Goal: Information Seeking & Learning: Learn about a topic

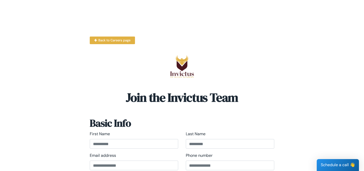
click at [188, 68] on img at bounding box center [182, 65] width 24 height 25
click at [179, 68] on img at bounding box center [182, 65] width 24 height 25
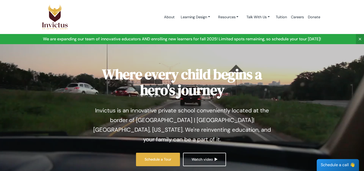
scroll to position [5, 0]
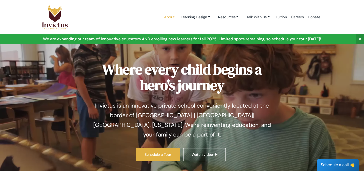
click at [162, 19] on link "About" at bounding box center [169, 17] width 15 height 22
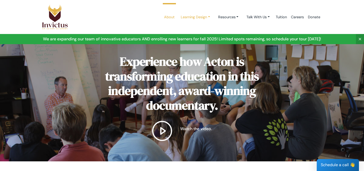
click at [188, 18] on link "Learning Design" at bounding box center [195, 16] width 37 height 9
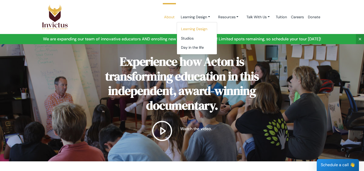
click at [191, 31] on link "Learning Design" at bounding box center [197, 28] width 40 height 9
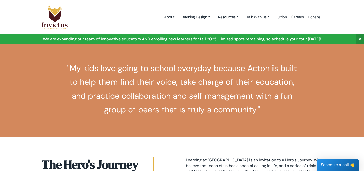
scroll to position [47, 0]
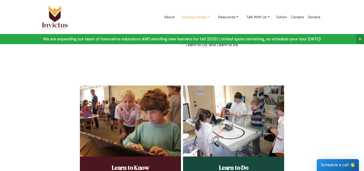
click at [187, 16] on link "Learning Design" at bounding box center [195, 16] width 37 height 9
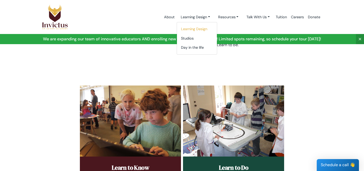
click at [140, 55] on section "Learning Design At Invictus, our children learn in a collaborative studio of mu…" at bounding box center [182, 29] width 364 height 85
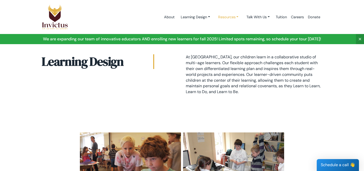
click at [227, 18] on link "Resources" at bounding box center [228, 16] width 29 height 9
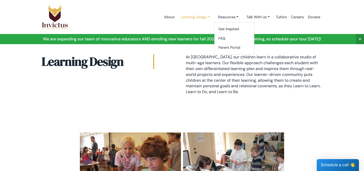
click at [204, 18] on link "Learning Design" at bounding box center [195, 16] width 37 height 9
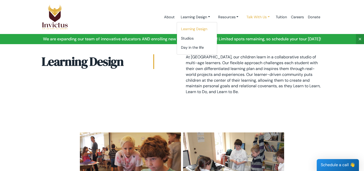
click at [266, 18] on link "Talk With Us" at bounding box center [258, 16] width 31 height 9
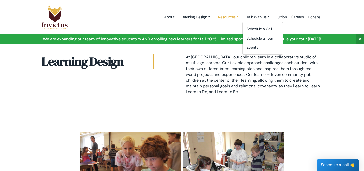
click at [231, 19] on link "Resources" at bounding box center [228, 16] width 29 height 9
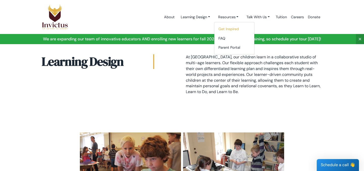
click at [224, 32] on link "Get Inspired" at bounding box center [235, 28] width 40 height 9
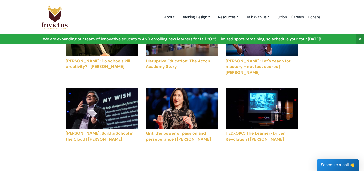
scroll to position [547, 0]
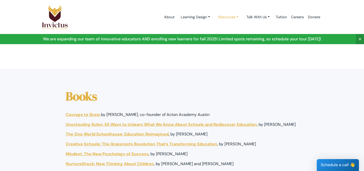
click at [223, 19] on link "Resources" at bounding box center [228, 16] width 29 height 9
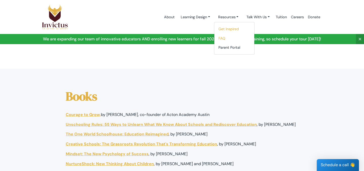
click at [228, 39] on link "FAQ" at bounding box center [235, 38] width 40 height 9
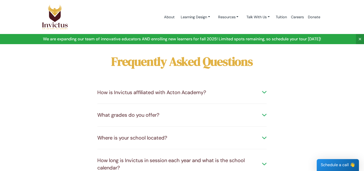
click at [208, 93] on div "How is Invictus affiliated with Acton Academy?" at bounding box center [181, 92] width 169 height 7
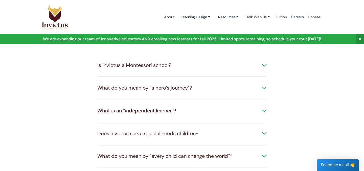
scroll to position [153, 0]
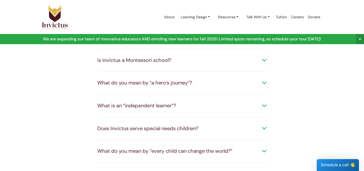
click at [172, 86] on div "What do you mean by “a hero’s journey”? We believe that each of us has a specia…" at bounding box center [181, 82] width 169 height 23
click at [175, 77] on div "What do you mean by “a hero’s journey”? We believe that each of us has a specia…" at bounding box center [181, 82] width 169 height 23
click at [180, 85] on div "What do you mean by “a hero’s journey”?" at bounding box center [181, 82] width 169 height 7
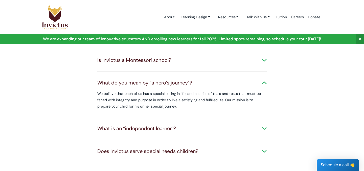
click at [180, 85] on div "What do you mean by “a hero’s journey”?" at bounding box center [181, 82] width 169 height 7
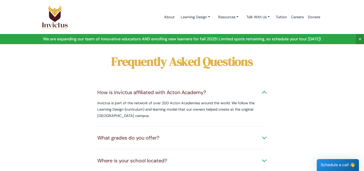
scroll to position [27, 0]
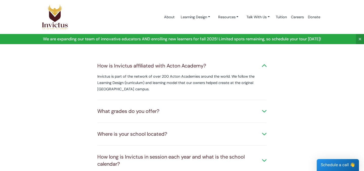
click at [155, 112] on div "What grades do you offer?" at bounding box center [181, 110] width 169 height 7
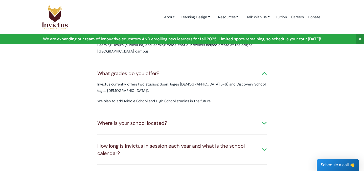
click at [156, 112] on div "Where is your school located? Our new location is where Leander meets Liberty H…" at bounding box center [181, 123] width 169 height 23
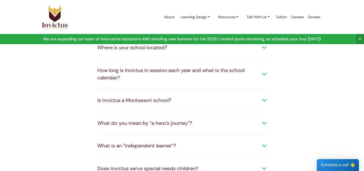
scroll to position [144, 0]
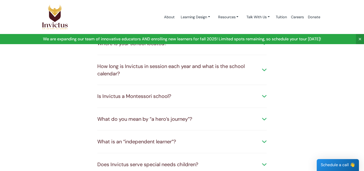
click at [158, 138] on div "What is an “independent learner”?" at bounding box center [181, 141] width 169 height 7
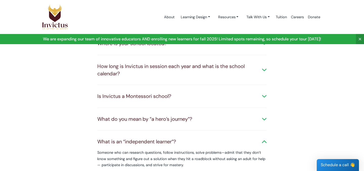
click at [158, 138] on div "What is an “independent learner”?" at bounding box center [181, 141] width 169 height 7
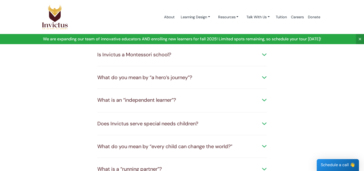
scroll to position [207, 0]
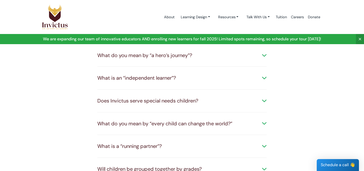
click at [156, 135] on div "What is a “running partner”? Running Partners are classmates who meet together …" at bounding box center [181, 146] width 169 height 23
click at [154, 142] on div "What is a “running partner”?" at bounding box center [181, 145] width 169 height 7
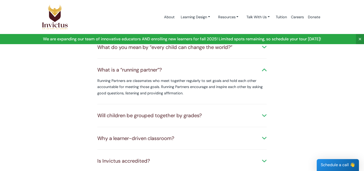
scroll to position [289, 0]
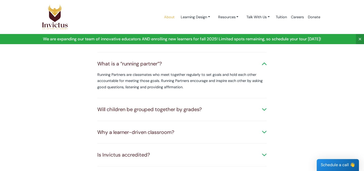
click at [167, 20] on link "About" at bounding box center [169, 17] width 15 height 22
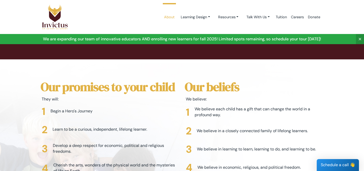
scroll to position [1127, 1]
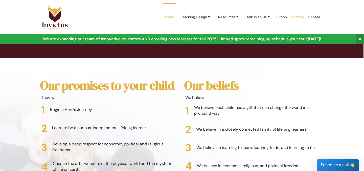
click at [293, 15] on link "Careers" at bounding box center [297, 17] width 17 height 22
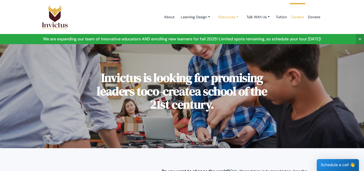
click at [231, 20] on link "Resources" at bounding box center [228, 16] width 29 height 9
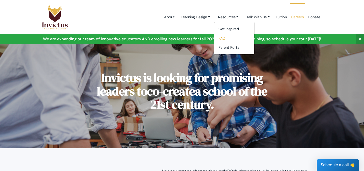
click at [223, 36] on link "FAQ" at bounding box center [235, 38] width 40 height 9
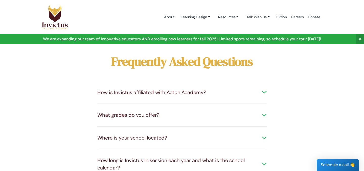
click at [188, 87] on div "How is Invictus affiliated with Acton Academy? Invictus is part of the network …" at bounding box center [181, 92] width 169 height 23
click at [187, 93] on div "How is Invictus affiliated with Acton Academy?" at bounding box center [181, 92] width 169 height 7
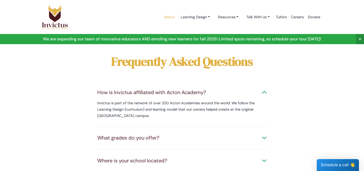
click at [171, 18] on link "About" at bounding box center [169, 17] width 15 height 22
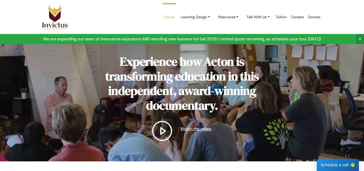
click at [152, 131] on link "Watch the video." at bounding box center [182, 130] width 185 height 20
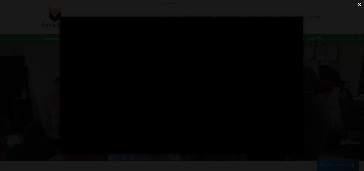
click at [316, 95] on div "×" at bounding box center [182, 85] width 364 height 171
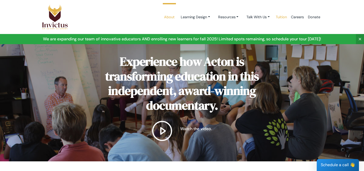
click at [279, 17] on link "Tuition" at bounding box center [281, 17] width 15 height 22
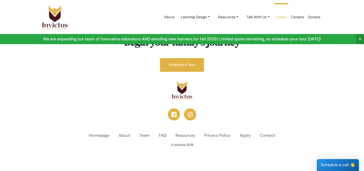
scroll to position [151, 0]
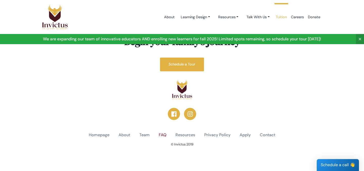
click at [161, 135] on link "FAQ" at bounding box center [163, 135] width 8 height 6
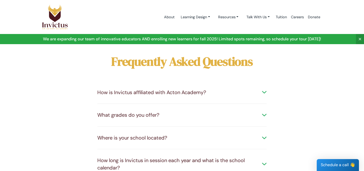
click at [145, 118] on div "What grades do you offer? Invictus currently offers two studios: Spark (ages 3.…" at bounding box center [181, 114] width 169 height 23
click at [144, 113] on div "What grades do you offer?" at bounding box center [181, 114] width 169 height 7
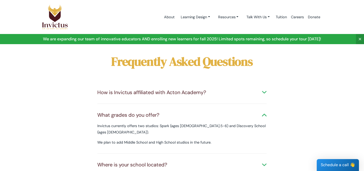
click at [144, 113] on div "What grades do you offer?" at bounding box center [181, 114] width 169 height 7
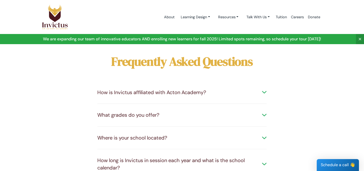
click at [145, 97] on div "How is Invictus affiliated with Acton Academy? Invictus is part of the network …" at bounding box center [181, 92] width 169 height 23
click at [163, 84] on div "How is Invictus affiliated with Acton Academy? Invictus is part of the network …" at bounding box center [181, 92] width 169 height 23
click at [162, 92] on div "How is Invictus affiliated with Acton Academy?" at bounding box center [181, 92] width 169 height 7
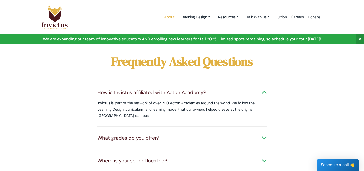
click at [163, 18] on link "About" at bounding box center [169, 17] width 15 height 22
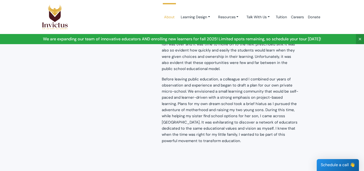
scroll to position [404, 0]
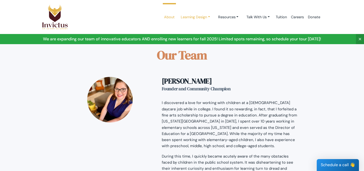
click at [192, 21] on link "Learning Design" at bounding box center [195, 16] width 37 height 9
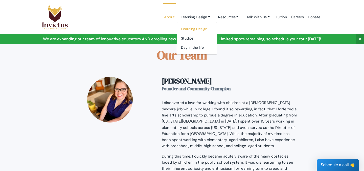
click at [192, 29] on link "Learning Design" at bounding box center [197, 28] width 40 height 9
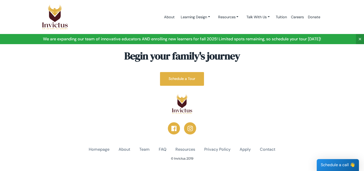
scroll to position [981, 0]
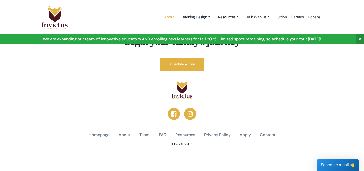
click at [168, 20] on link "About" at bounding box center [169, 17] width 15 height 22
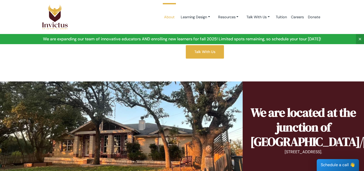
scroll to position [299, 0]
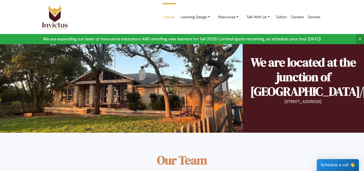
drag, startPoint x: 265, startPoint y: 102, endPoint x: 346, endPoint y: 101, distance: 81.0
click at [346, 101] on p "10000 West State Hwy 29, Georgetown." at bounding box center [303, 102] width 106 height 6
copy p "10000 West State Hwy 29, Georgetown."
click at [287, 108] on div "We are located at the junction of Liberty Hill/Georgetown/Leander 10000 West St…" at bounding box center [303, 82] width 106 height 54
click at [276, 106] on div "We are located at the junction of Liberty Hill/Georgetown/Leander 10000 West St…" at bounding box center [303, 82] width 106 height 54
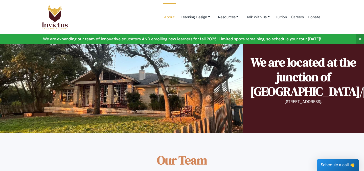
drag, startPoint x: 265, startPoint y: 104, endPoint x: 357, endPoint y: 106, distance: 92.9
click at [357, 106] on div "We are located at the junction of Liberty Hill/Georgetown/Leander 10000 West St…" at bounding box center [303, 81] width 121 height 101
copy p "10000 West State Hwy 29, Georgetown."
click at [193, 18] on link "Learning Design" at bounding box center [195, 16] width 37 height 9
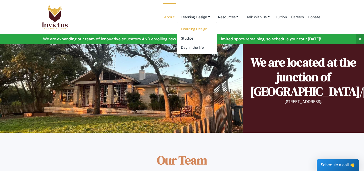
click at [189, 27] on link "Learning Design" at bounding box center [197, 28] width 40 height 9
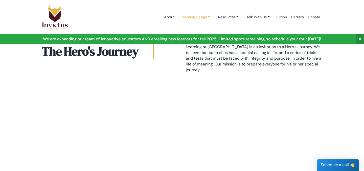
scroll to position [512, 0]
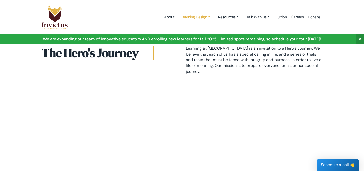
click at [199, 16] on link "Learning Design" at bounding box center [195, 16] width 37 height 9
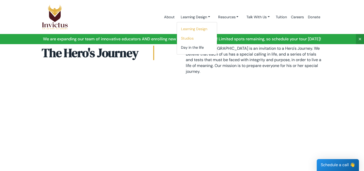
click at [194, 40] on link "Studios" at bounding box center [197, 38] width 40 height 9
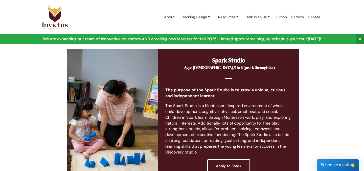
scroll to position [81, 0]
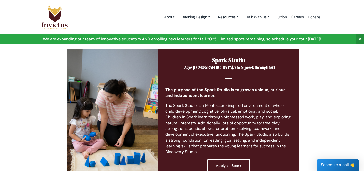
click at [226, 12] on ul "About Learning Design Learning Design Studios Day in the life Resources Get Ins…" at bounding box center [242, 17] width 160 height 22
click at [201, 18] on link "Learning Design" at bounding box center [195, 16] width 37 height 9
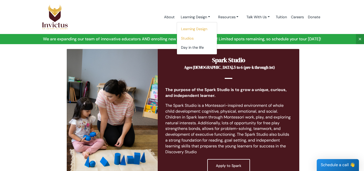
click at [203, 31] on link "Learning Design" at bounding box center [197, 28] width 40 height 9
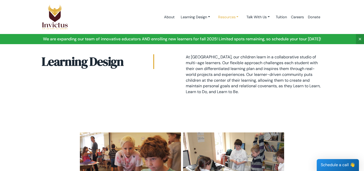
click at [221, 20] on link "Resources" at bounding box center [228, 16] width 29 height 9
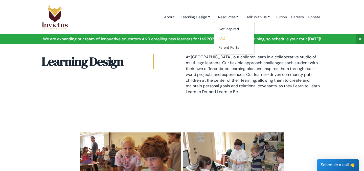
click at [226, 37] on link "FAQ" at bounding box center [235, 38] width 40 height 9
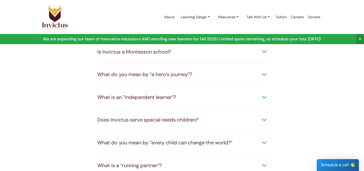
scroll to position [149, 0]
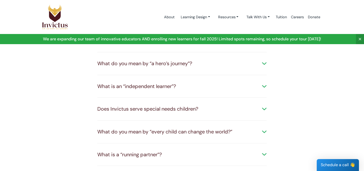
click at [189, 112] on div "Does Invictus serve special needs children?" at bounding box center [181, 108] width 169 height 7
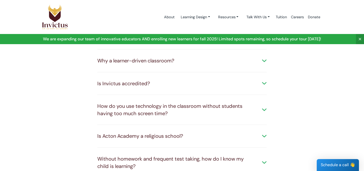
scroll to position [311, 0]
click at [171, 105] on div "How do you use technology in the classroom without students having too much scr…" at bounding box center [181, 109] width 169 height 14
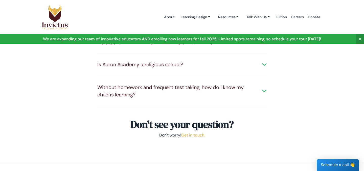
scroll to position [411, 0]
click at [192, 56] on div "Is Acton Academy a religious school? While we expose children to the importance…" at bounding box center [181, 64] width 169 height 23
click at [215, 65] on div "Is Acton Academy a religious school?" at bounding box center [181, 64] width 169 height 7
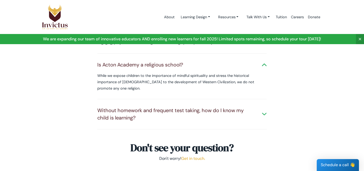
click at [174, 109] on div "Without homework and frequent test taking, how do I know my child is learning?" at bounding box center [181, 114] width 169 height 14
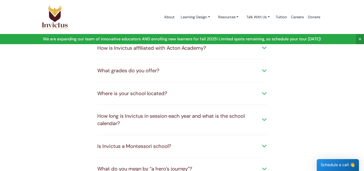
scroll to position [27, 0]
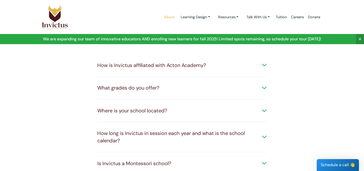
click at [165, 14] on link "About" at bounding box center [169, 17] width 15 height 22
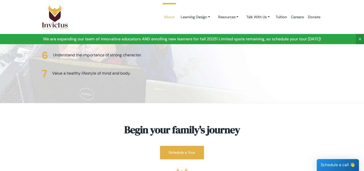
scroll to position [1340, 0]
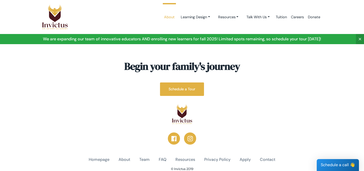
click at [187, 166] on p "© Invictus 2019" at bounding box center [182, 168] width 281 height 5
drag, startPoint x: 176, startPoint y: 142, endPoint x: 231, endPoint y: 150, distance: 55.7
click at [232, 150] on footer "Begin your family's journey Schedule a Tour Homepage About Team FAQ Resources P…" at bounding box center [182, 117] width 364 height 156
click at [231, 150] on footer "Begin your family's journey Schedule a Tour Homepage About Team FAQ Resources P…" at bounding box center [182, 117] width 364 height 156
